Goal: Find contact information: Find contact information

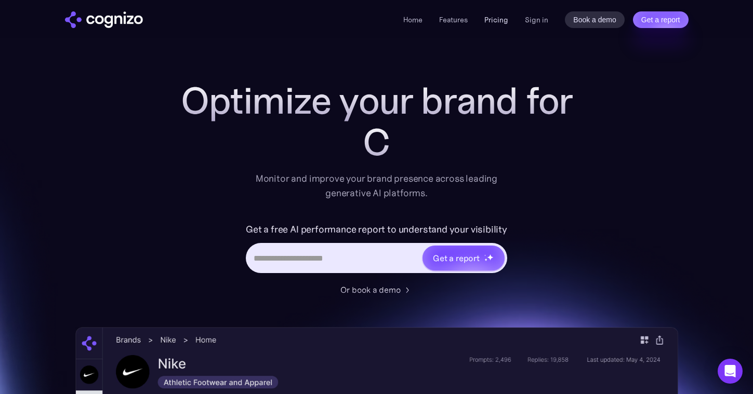
click at [501, 17] on link "Pricing" at bounding box center [496, 19] width 24 height 9
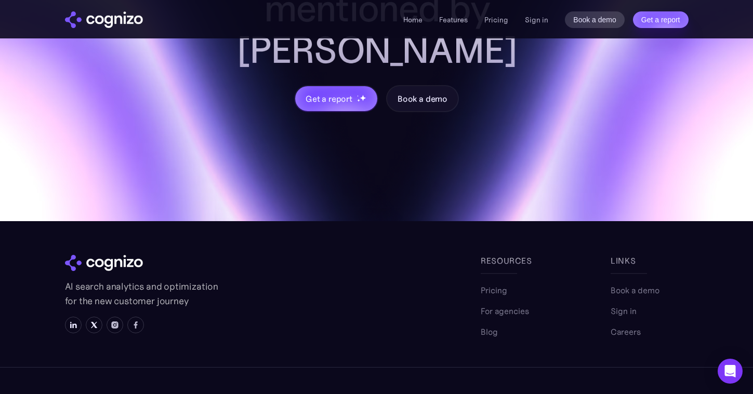
scroll to position [3172, 0]
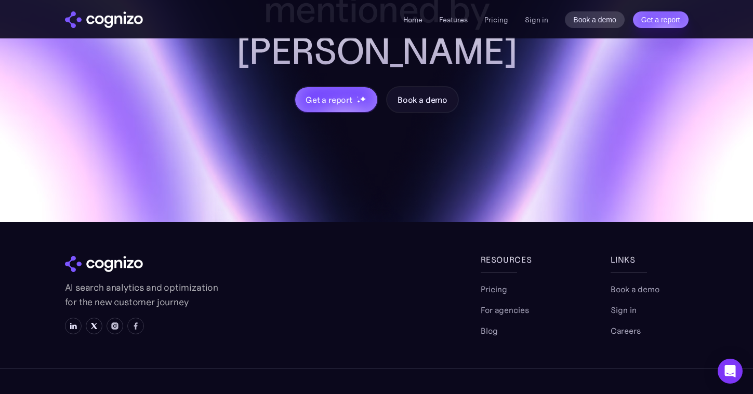
click at [624, 394] on link "Terms" at bounding box center [632, 400] width 23 height 12
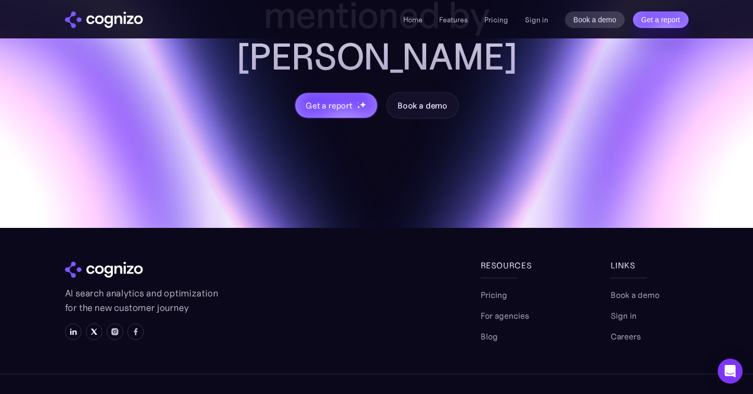
scroll to position [3166, 0]
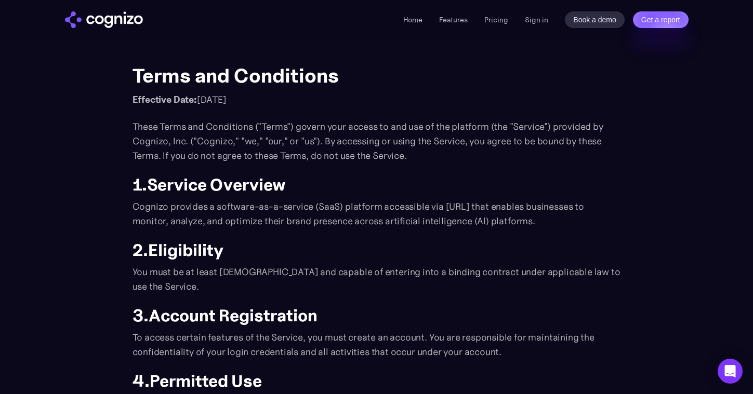
scroll to position [23, 0]
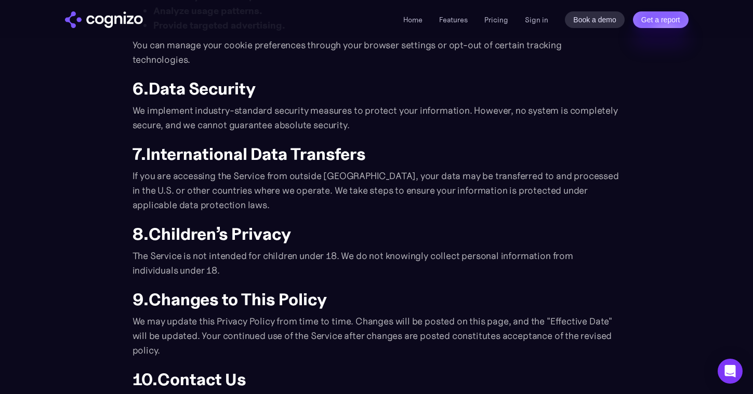
scroll to position [1197, 0]
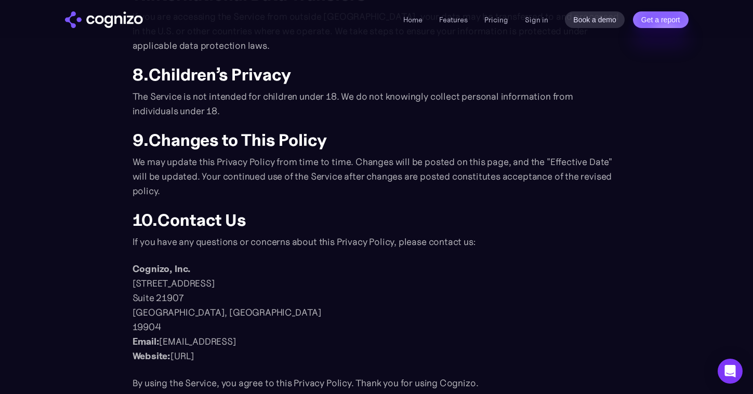
drag, startPoint x: 270, startPoint y: 266, endPoint x: 120, endPoint y: 269, distance: 149.6
click at [172, 297] on p "Cognizo, Inc. 1111B South Governors Avenue Suite 21907 Dover, DE 19904 Email: l…" at bounding box center [376, 313] width 488 height 102
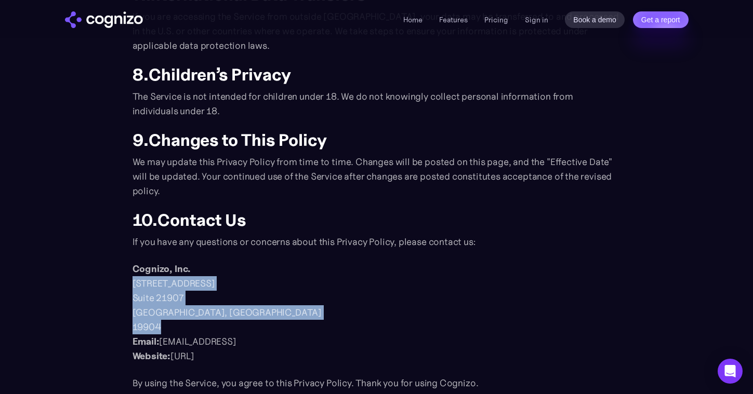
drag, startPoint x: 169, startPoint y: 310, endPoint x: 129, endPoint y: 271, distance: 55.8
copy p "1111B South Governors Avenue Suite 21907 Dover, DE 19904"
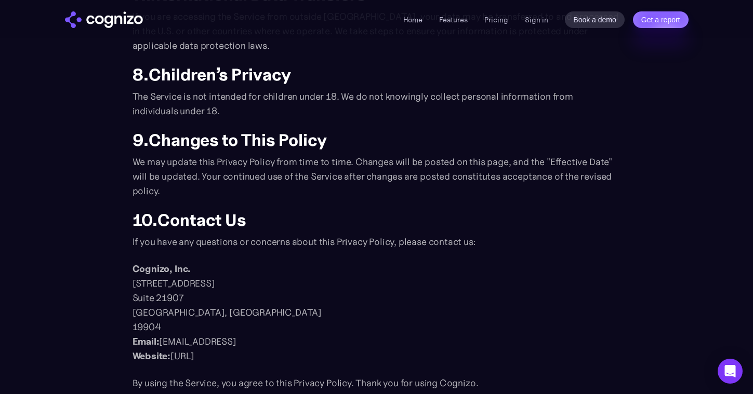
click at [372, 65] on h2 "8. Children’s Privacy" at bounding box center [376, 74] width 488 height 19
